Goal: Check status: Check status

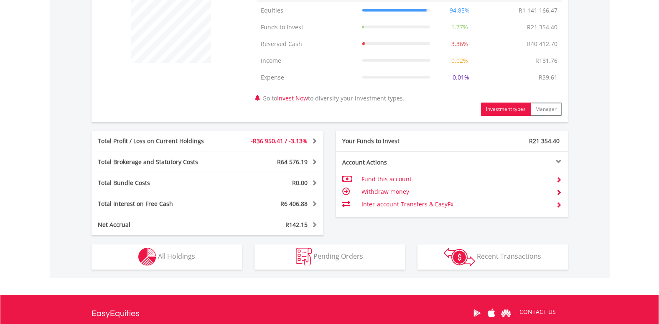
scroll to position [402, 0]
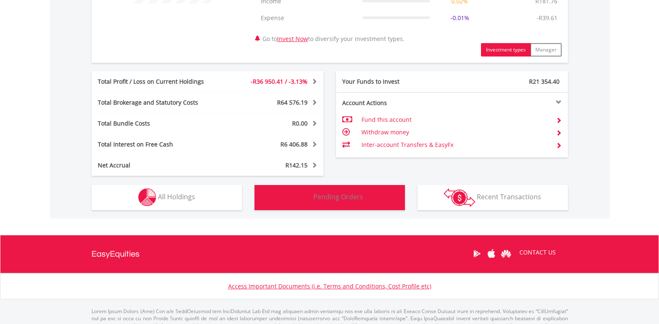
click at [350, 197] on span "Pending Orders" at bounding box center [339, 196] width 50 height 9
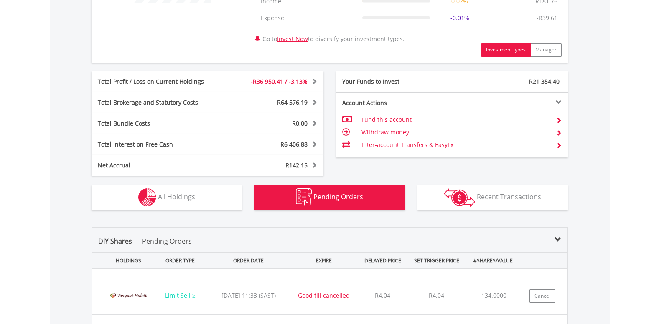
scroll to position [577, 0]
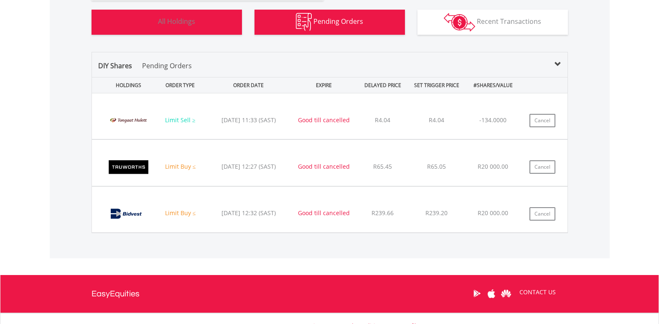
click at [165, 18] on span "All Holdings" at bounding box center [176, 21] width 37 height 9
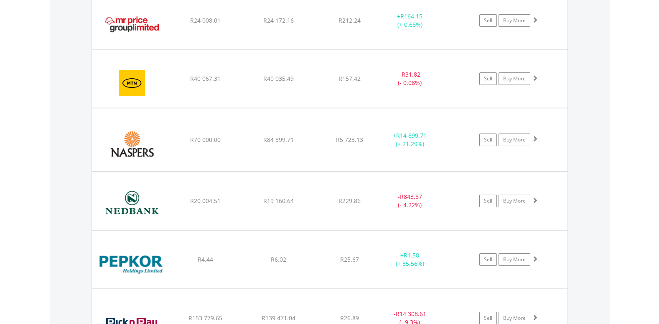
scroll to position [1633, 0]
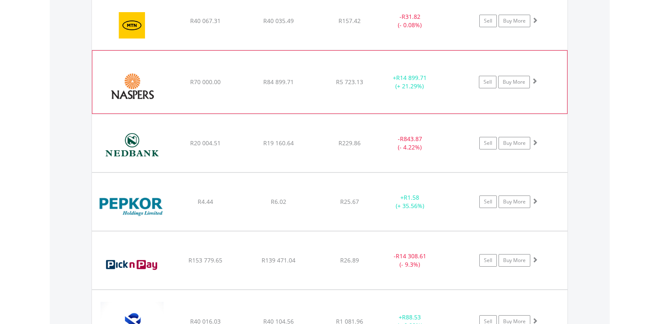
click at [535, 80] on span at bounding box center [535, 81] width 6 height 6
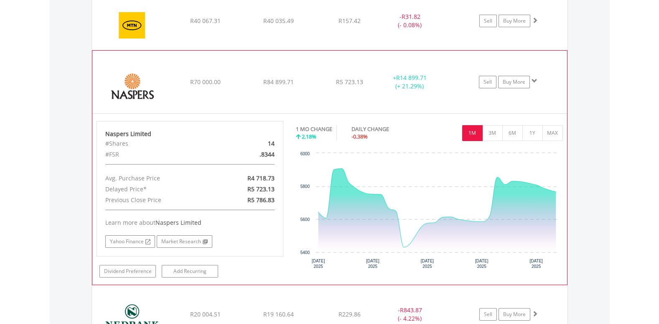
click at [535, 80] on span at bounding box center [535, 81] width 6 height 6
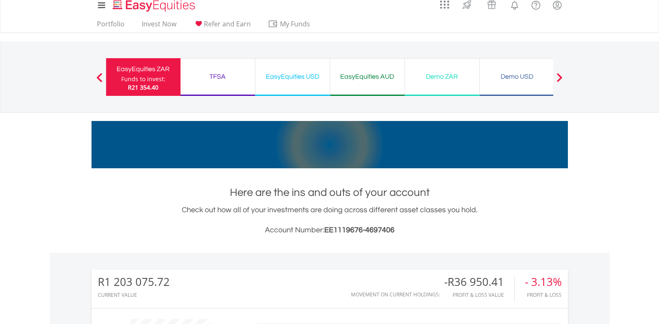
scroll to position [0, 0]
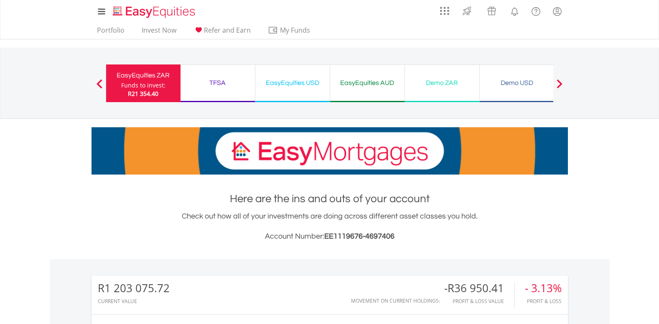
click at [286, 90] on div "EasyEquities USD Funds to invest: R21 354.40" at bounding box center [292, 83] width 75 height 38
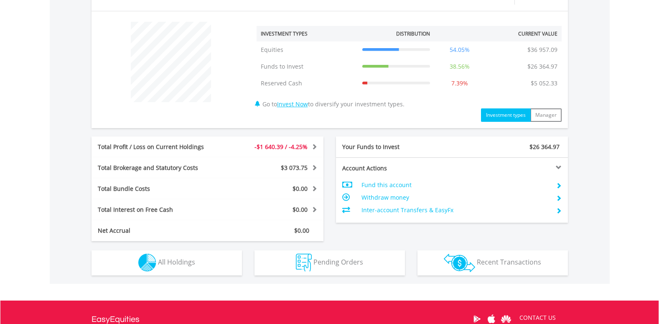
scroll to position [401, 0]
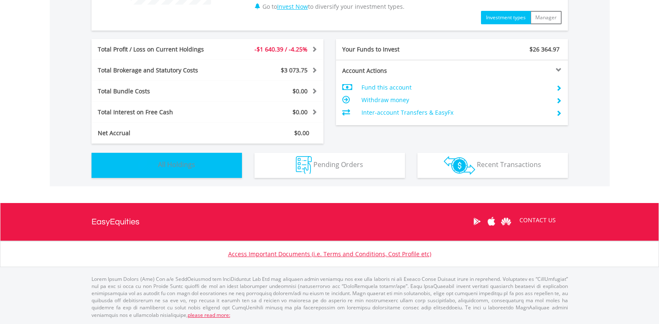
click at [191, 162] on span "All Holdings" at bounding box center [176, 164] width 37 height 9
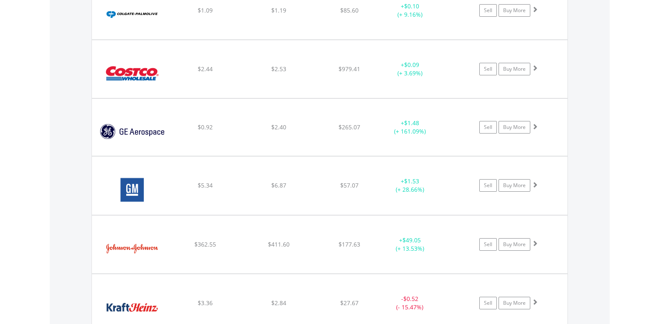
scroll to position [1406, 0]
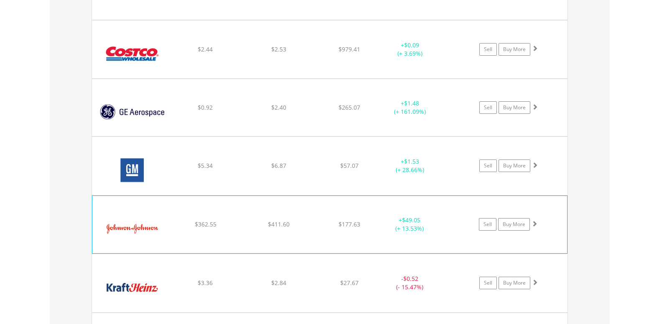
click at [536, 222] on span at bounding box center [535, 223] width 6 height 6
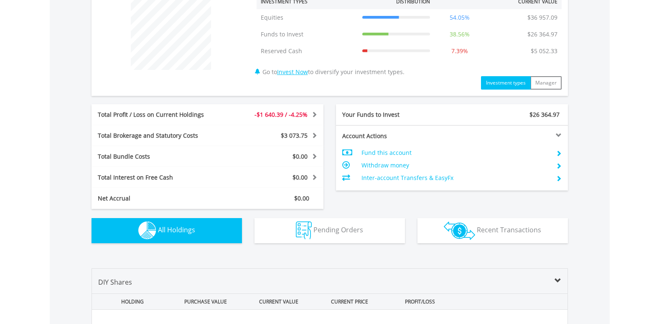
scroll to position [0, 0]
